Goal: Information Seeking & Learning: Get advice/opinions

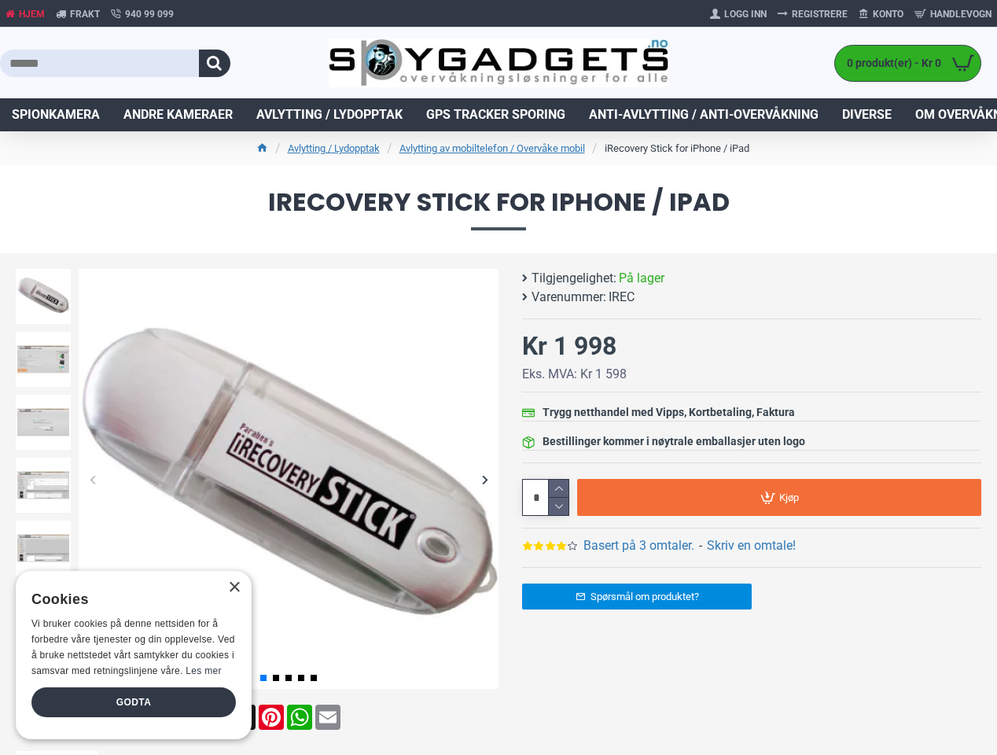
click at [215, 63] on button "button" at bounding box center [214, 64] width 31 height 28
click at [92, 479] on div "Previous slide" at bounding box center [93, 480] width 28 height 28
click at [485, 479] on div "Next slide" at bounding box center [485, 480] width 28 height 28
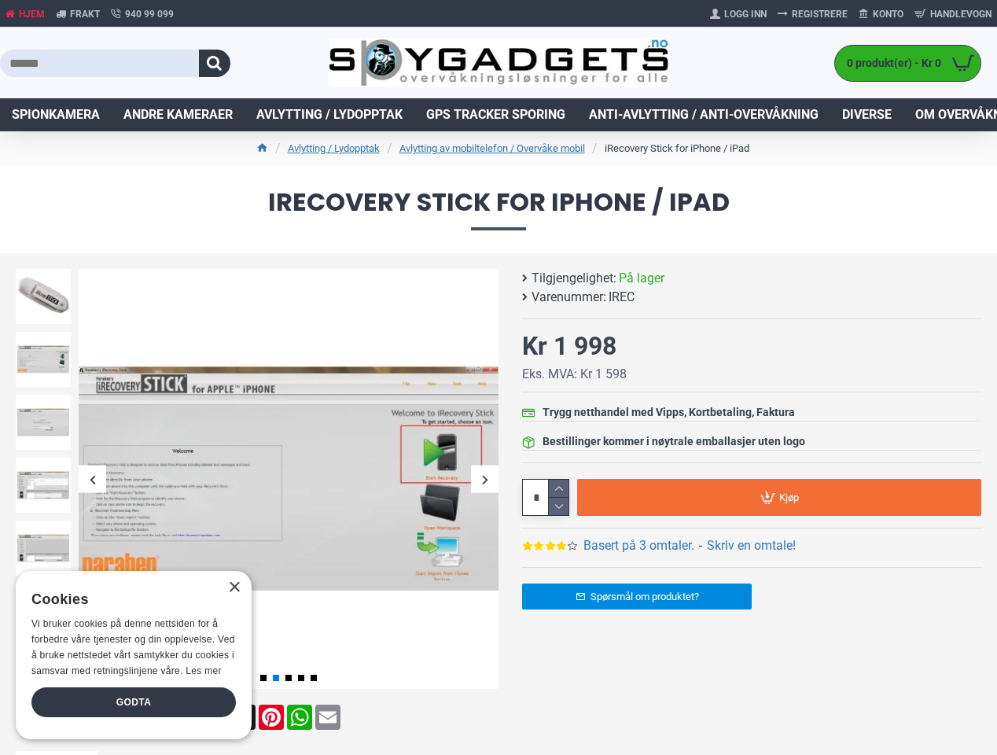
click at [43, 273] on div "Previous slide" at bounding box center [43, 273] width 63 height 16
click at [639, 546] on link "Basert på 3 omtaler." at bounding box center [639, 545] width 111 height 19
click at [0, 0] on p "Dette har gjenopprettet slettede tekstmeldinger og historikk på telefonoppringn…" at bounding box center [0, 0] width 0 height 0
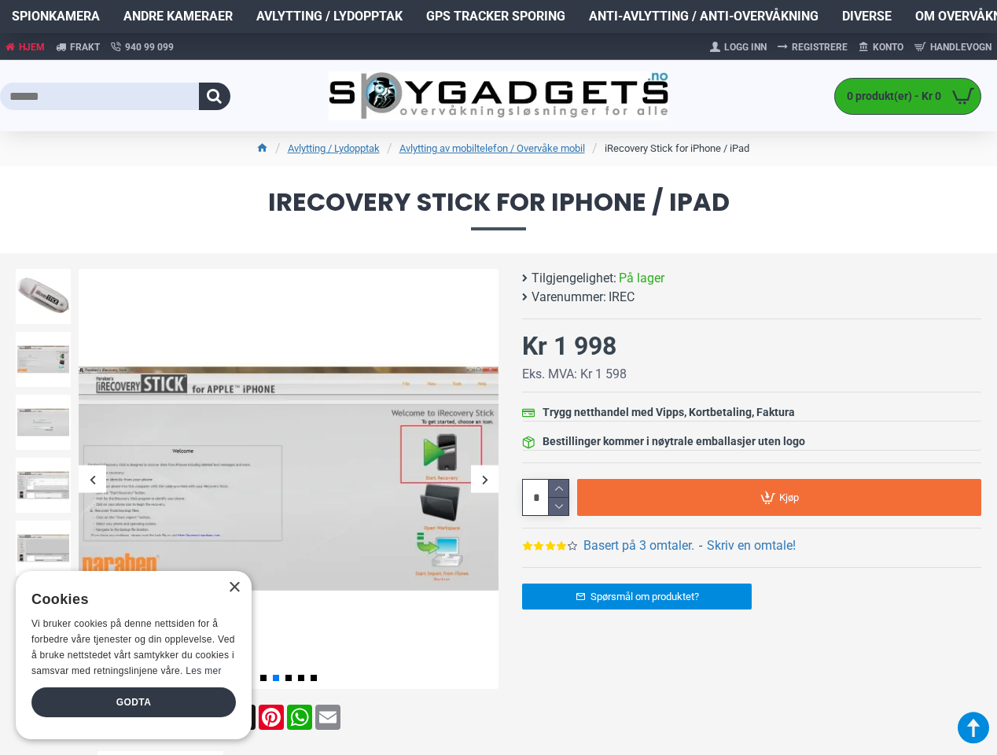
scroll to position [648, 0]
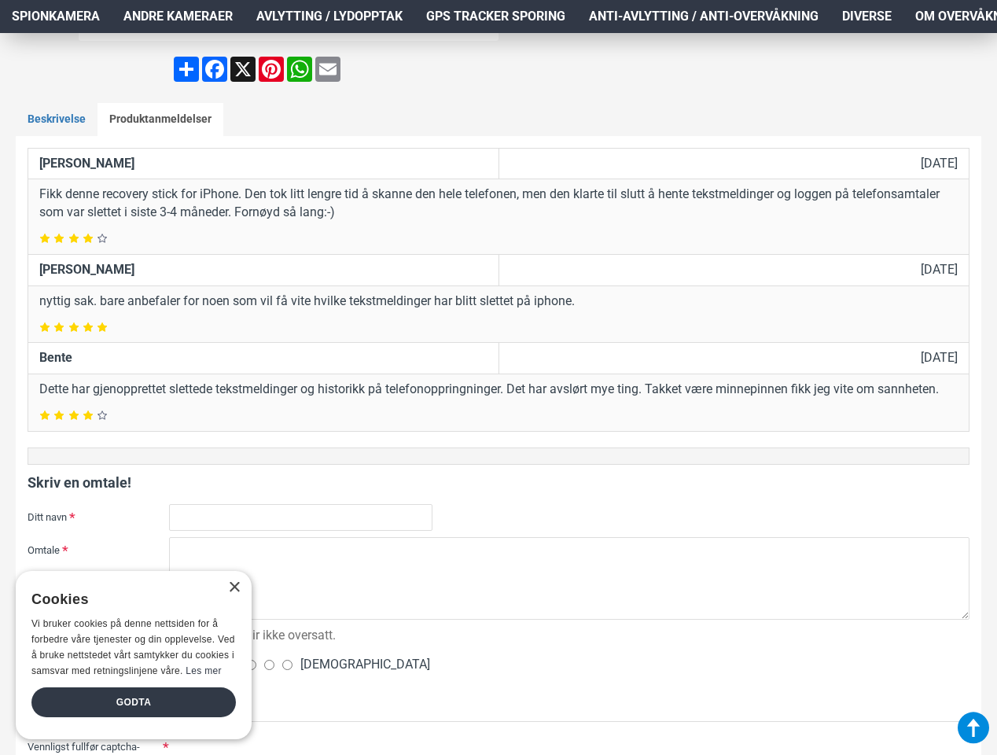
click at [558, 507] on div at bounding box center [569, 517] width 801 height 27
click at [779, 497] on form "[PERSON_NAME] [DATE] Fikk denne recovery stick for iPhone. Den tok litt lengre …" at bounding box center [499, 664] width 942 height 1032
click at [234, 588] on div "×" at bounding box center [234, 588] width 12 height 12
